Goal: Find specific page/section: Find specific page/section

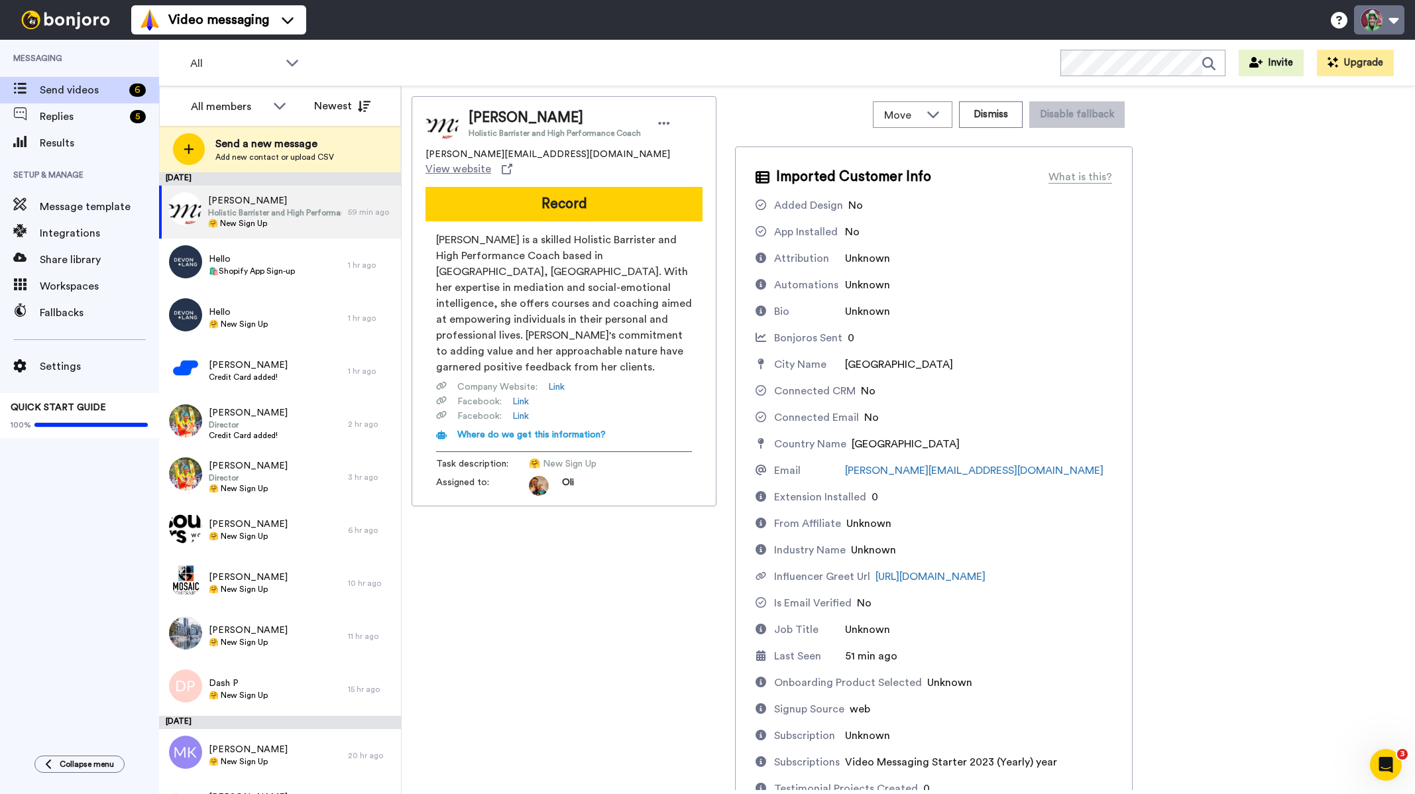
click at [1355, 11] on button at bounding box center [1379, 19] width 50 height 29
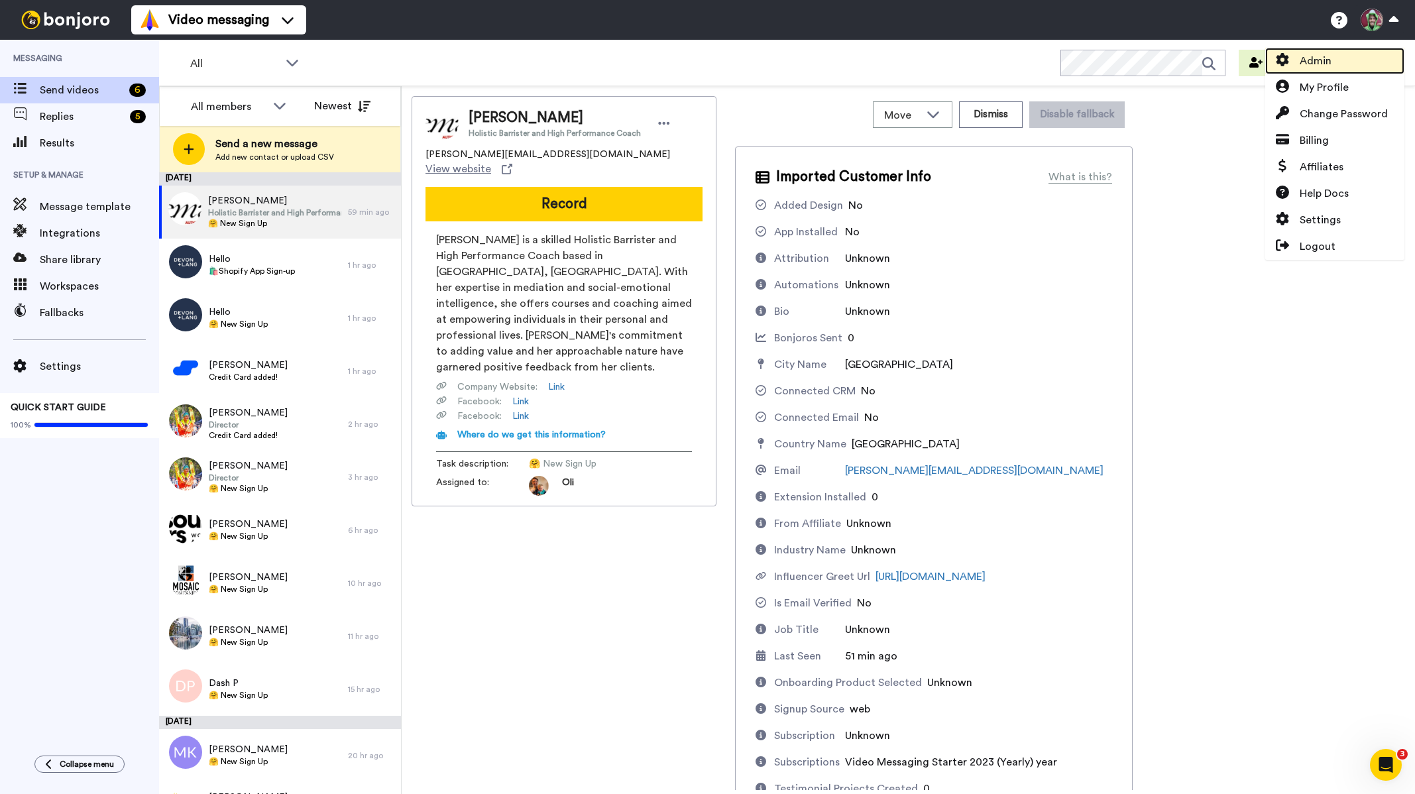
click at [1317, 56] on span "Admin" at bounding box center [1316, 61] width 32 height 16
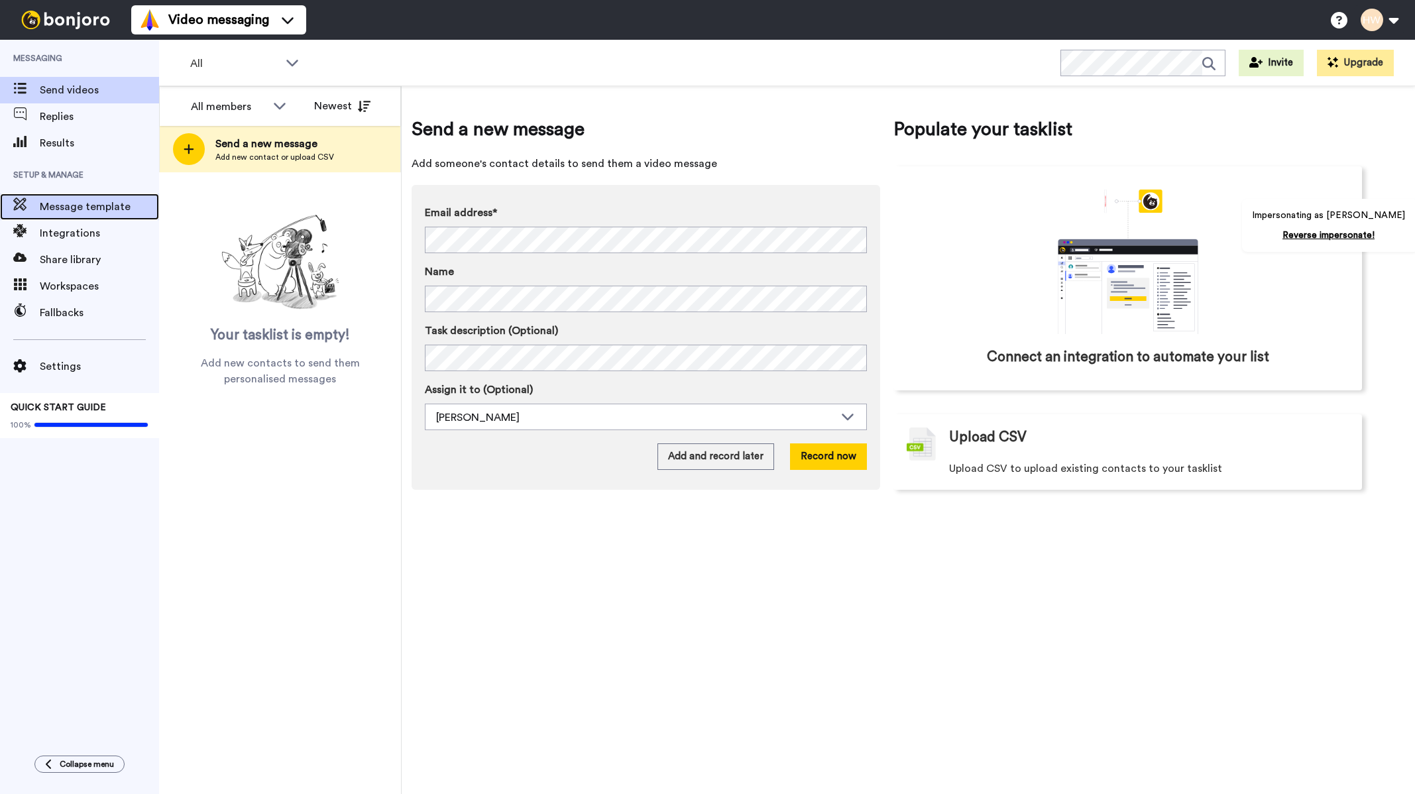
click at [70, 211] on span "Message template" at bounding box center [99, 207] width 119 height 16
